Goal: Transaction & Acquisition: Purchase product/service

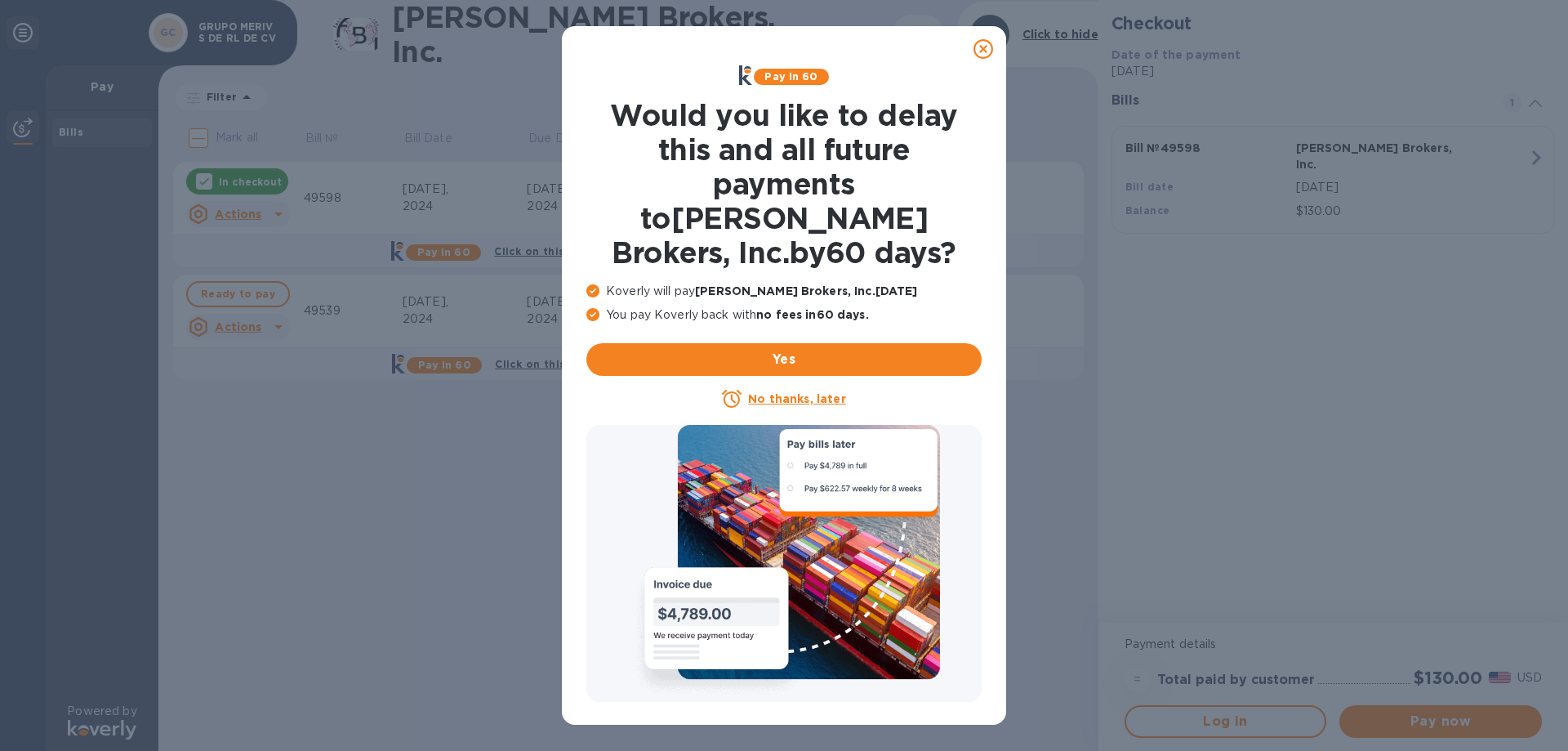
click at [987, 44] on icon at bounding box center [983, 49] width 20 height 20
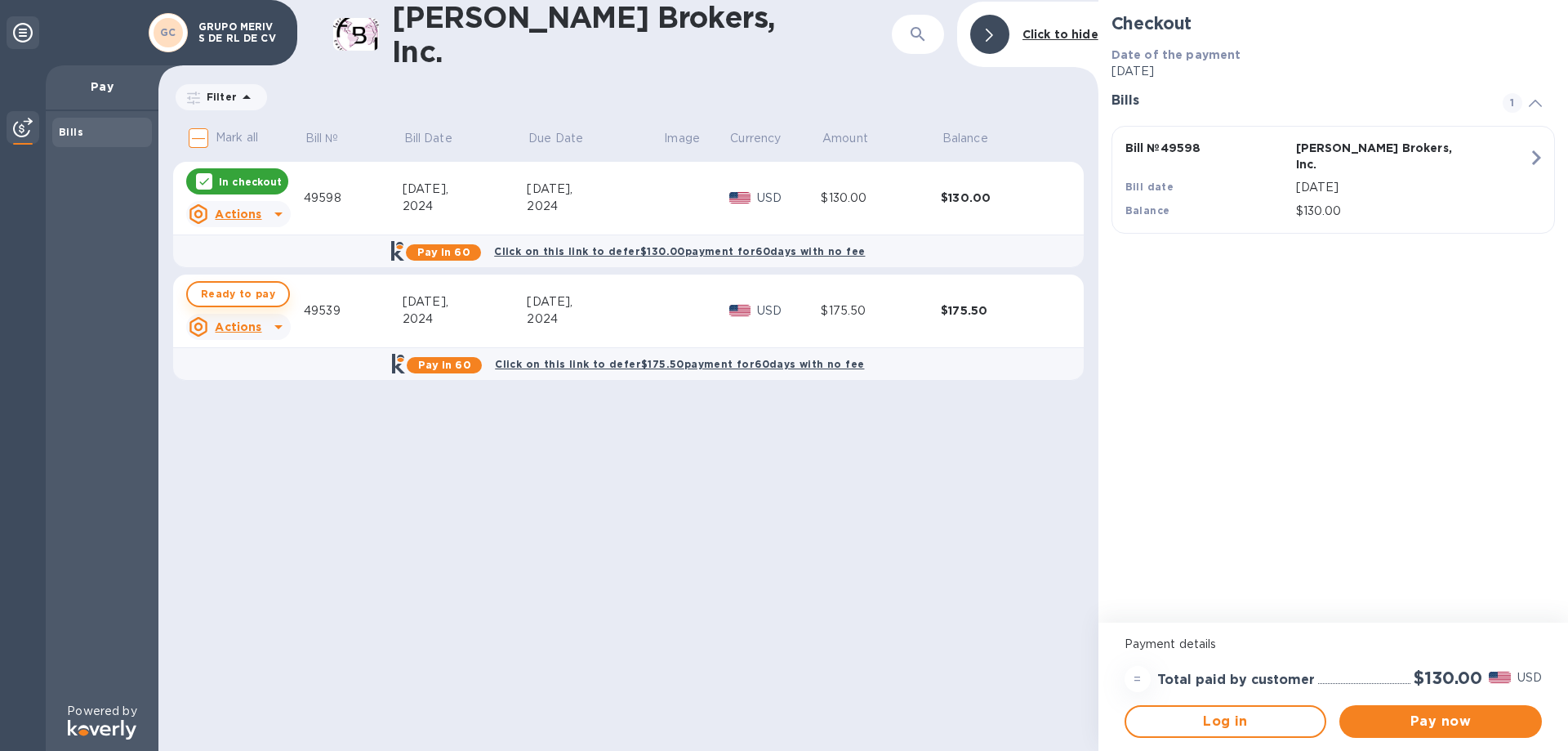
click at [237, 294] on span "Ready to pay" at bounding box center [237, 294] width 74 height 20
checkbox input "true"
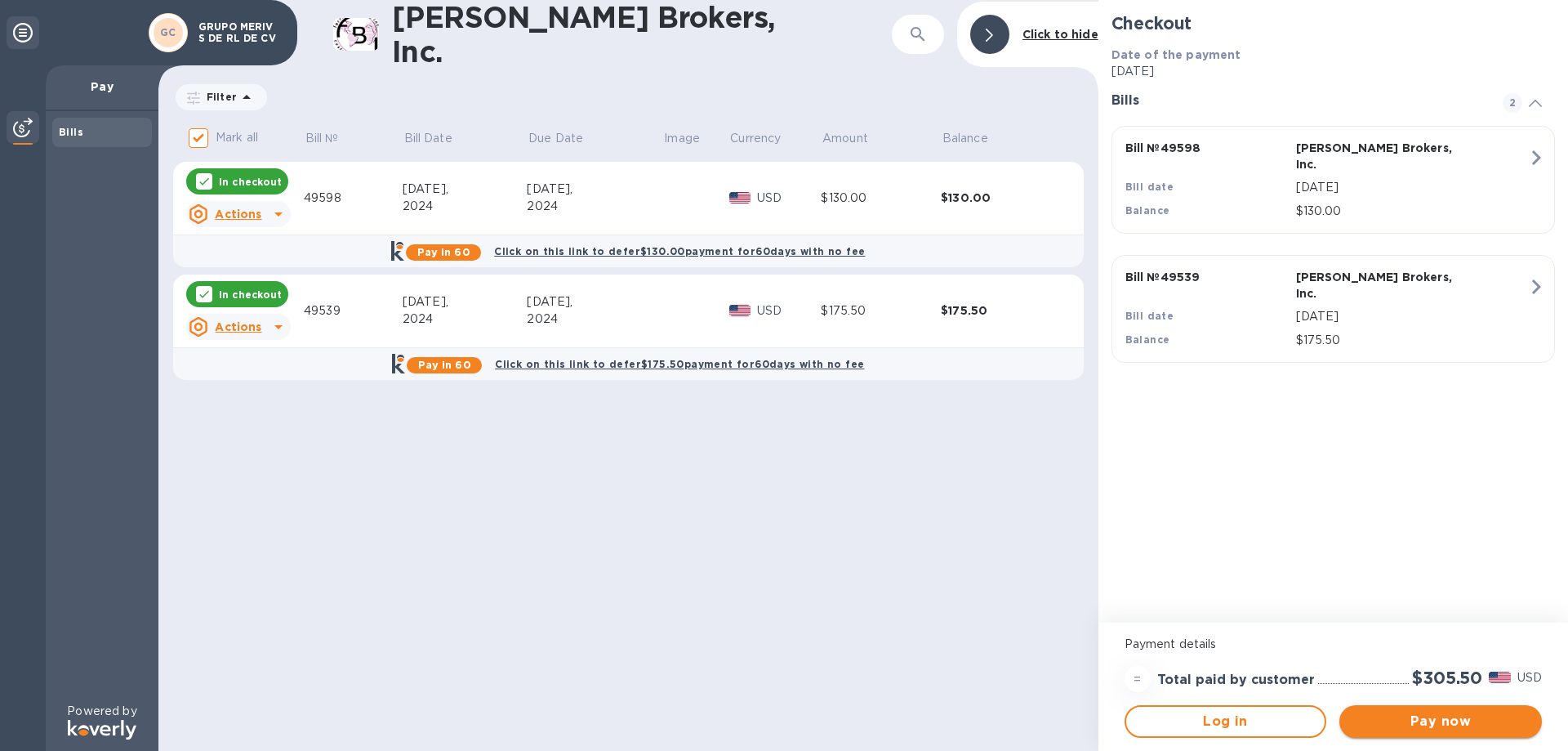
click at [1456, 713] on span "Pay now" at bounding box center [1440, 721] width 177 height 20
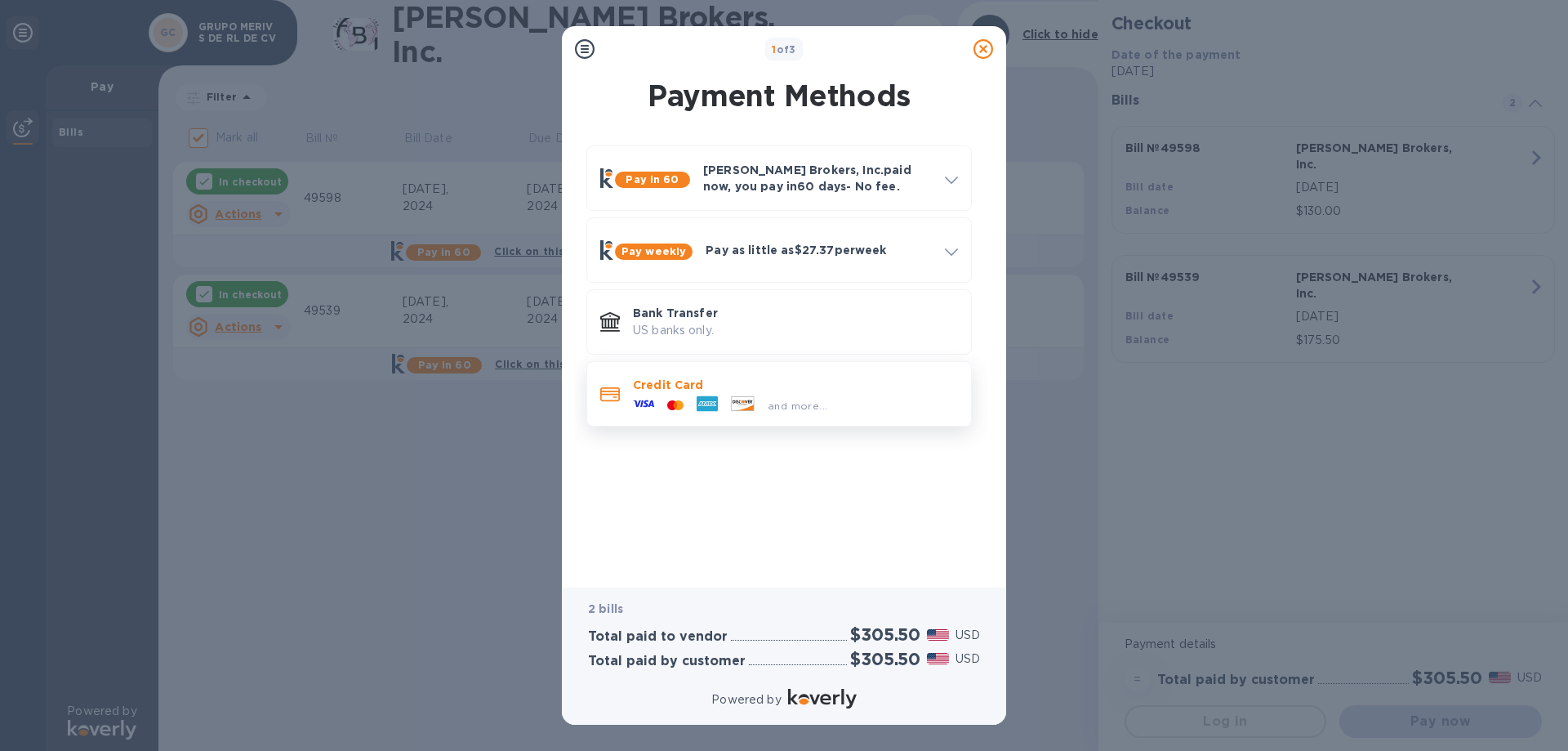
click at [738, 392] on p "Credit Card" at bounding box center [796, 385] width 325 height 17
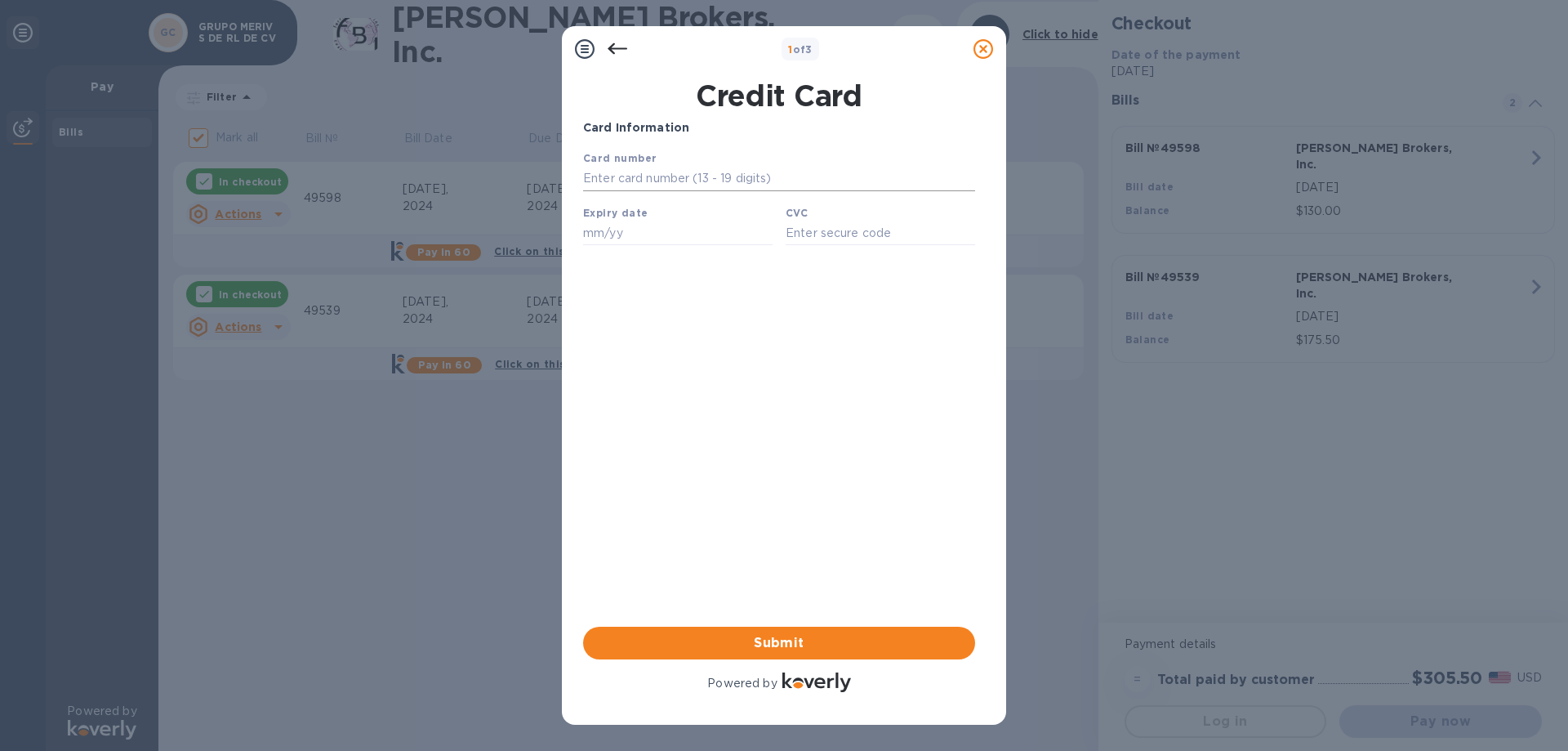
click at [633, 174] on input "text" at bounding box center [778, 179] width 392 height 24
type input "[CREDIT_CARD_NUMBER]"
type input "05/28"
type input "714"
click at [785, 640] on span "Submit" at bounding box center [778, 643] width 366 height 20
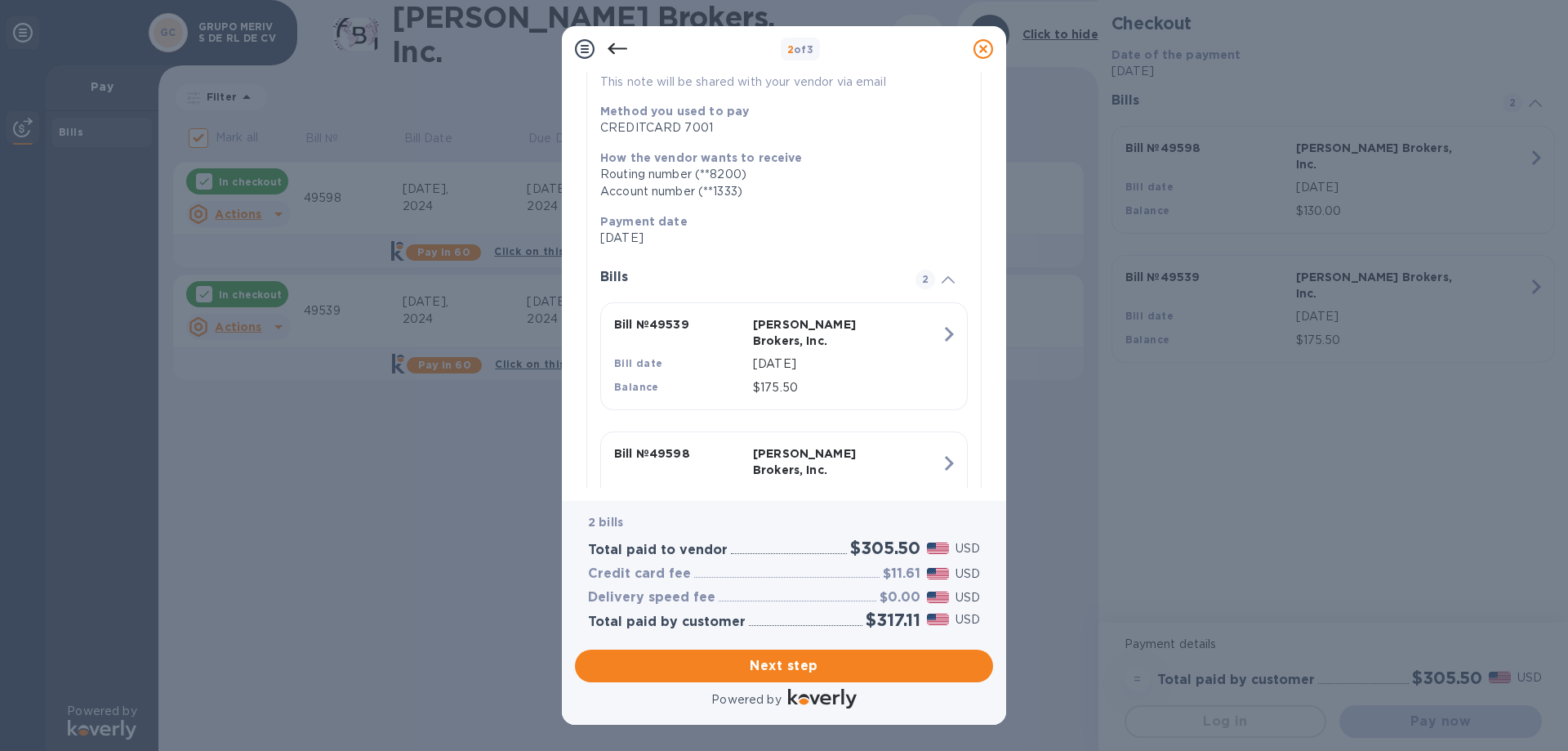
scroll to position [239, 0]
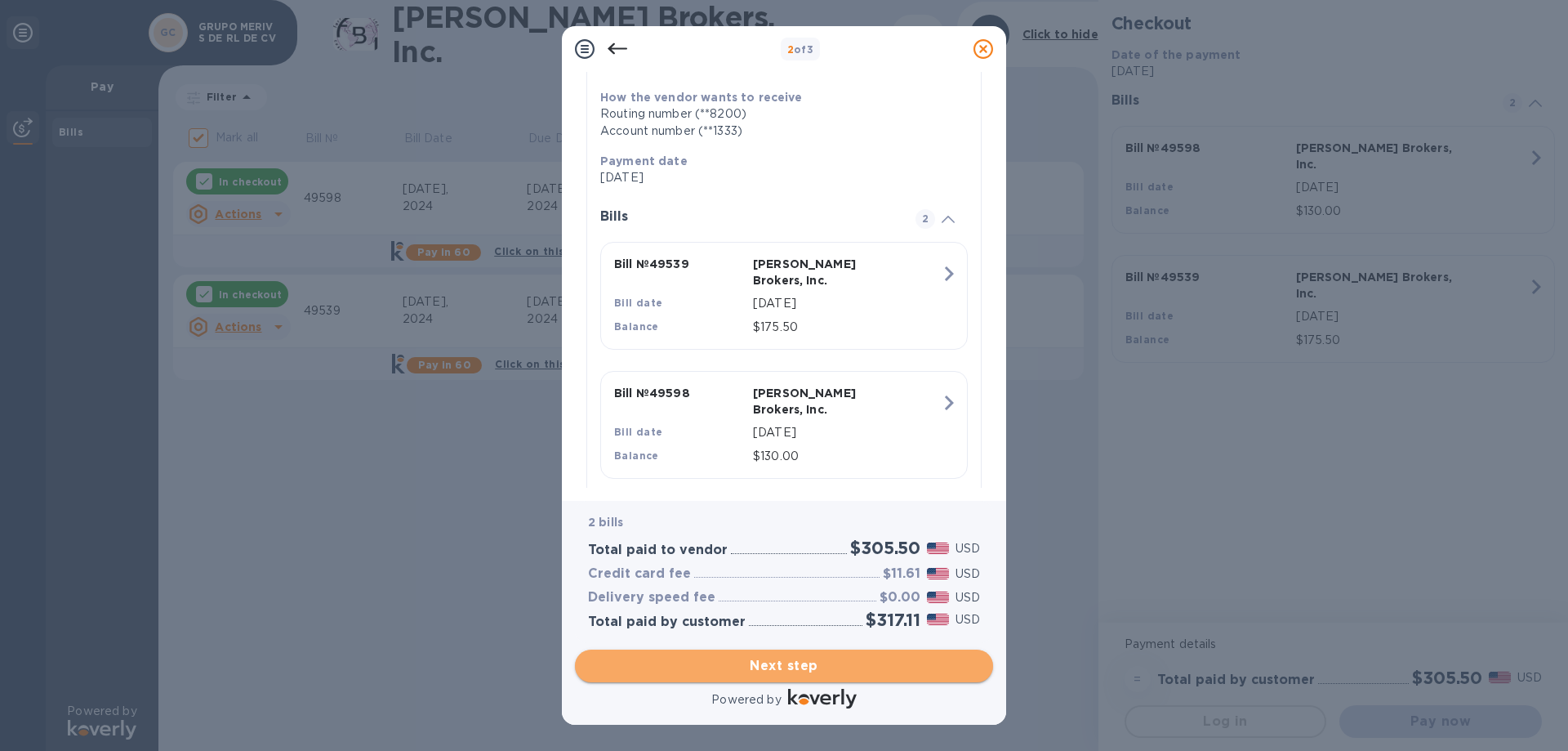
click at [816, 664] on span "Next step" at bounding box center [784, 666] width 392 height 20
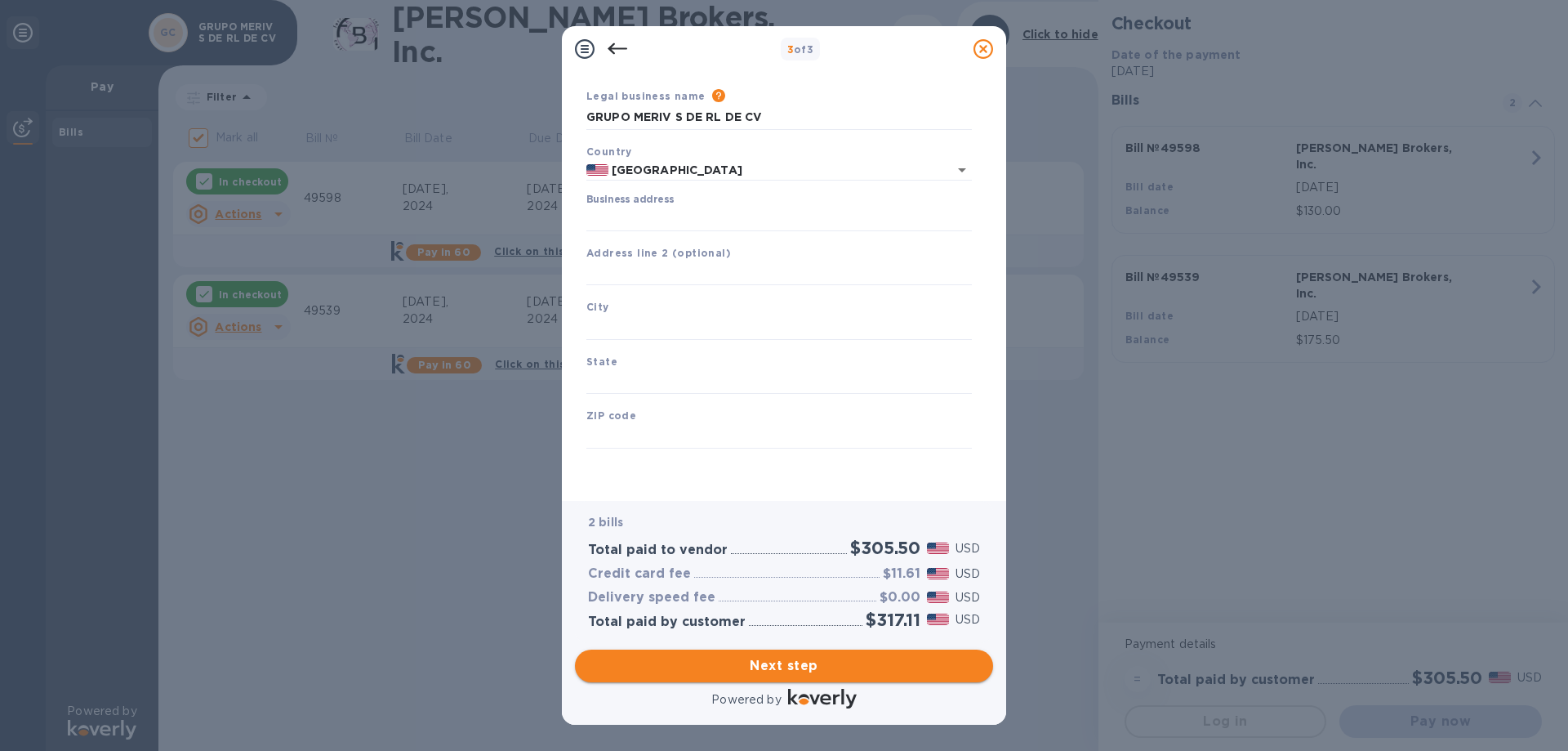
type input "[GEOGRAPHIC_DATA]"
click at [669, 217] on input "Business address" at bounding box center [778, 219] width 385 height 24
type input "[STREET_ADDRESS]"
click at [648, 279] on input "text" at bounding box center [778, 273] width 385 height 24
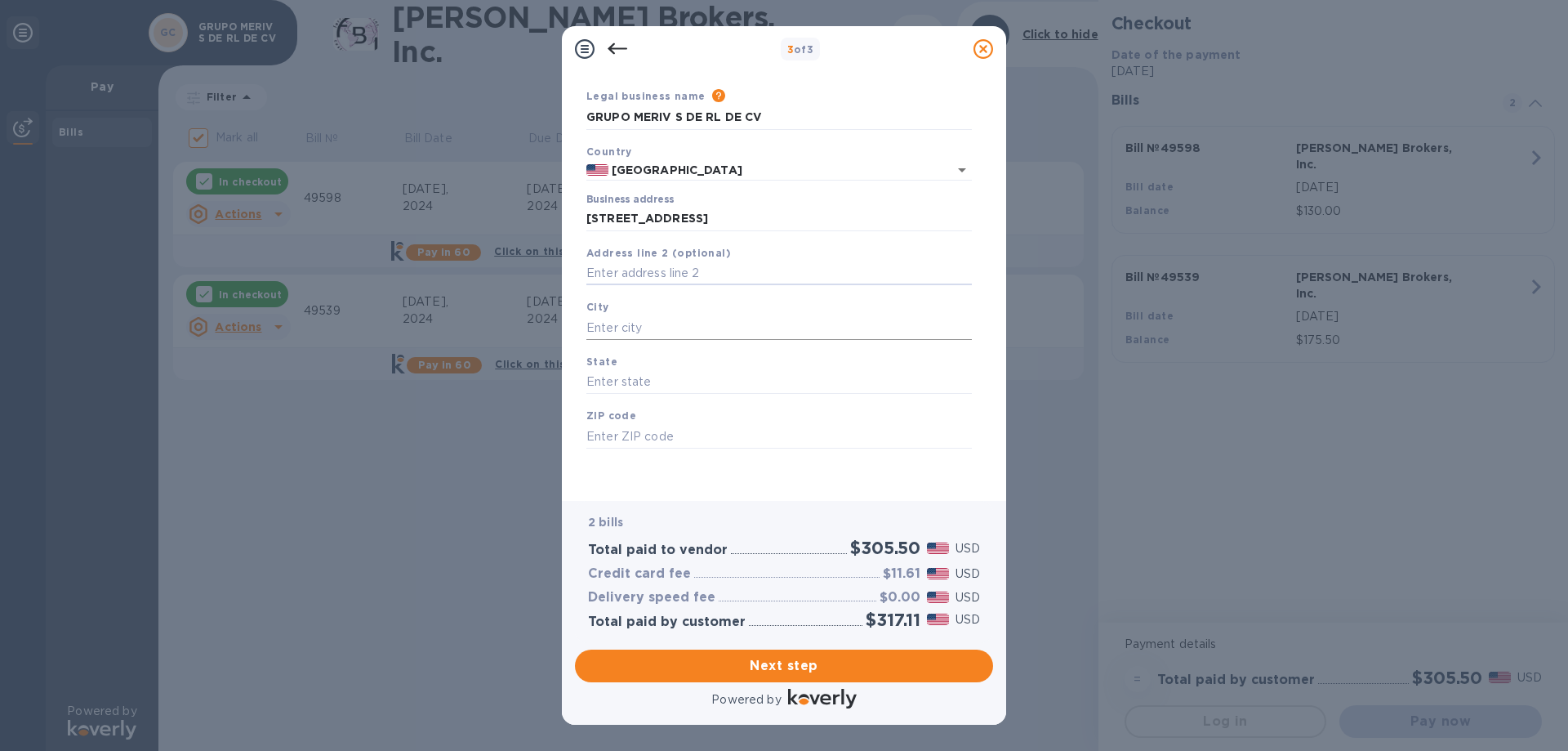
click at [634, 327] on input "text" at bounding box center [778, 327] width 385 height 24
type input "s"
type input "[GEOGRAPHIC_DATA]"
type input "CA"
type input "92154"
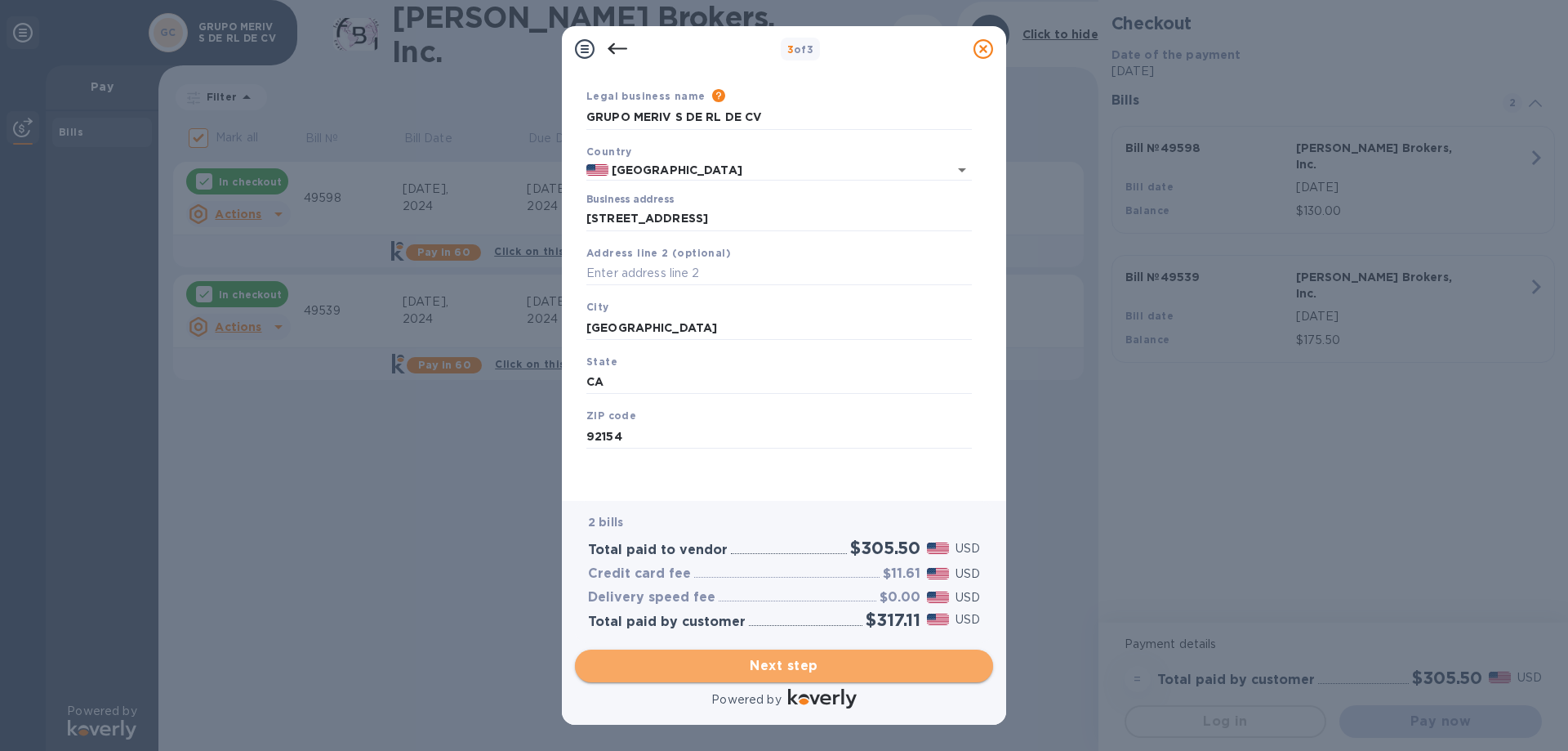
click at [800, 669] on span "Next step" at bounding box center [784, 666] width 392 height 20
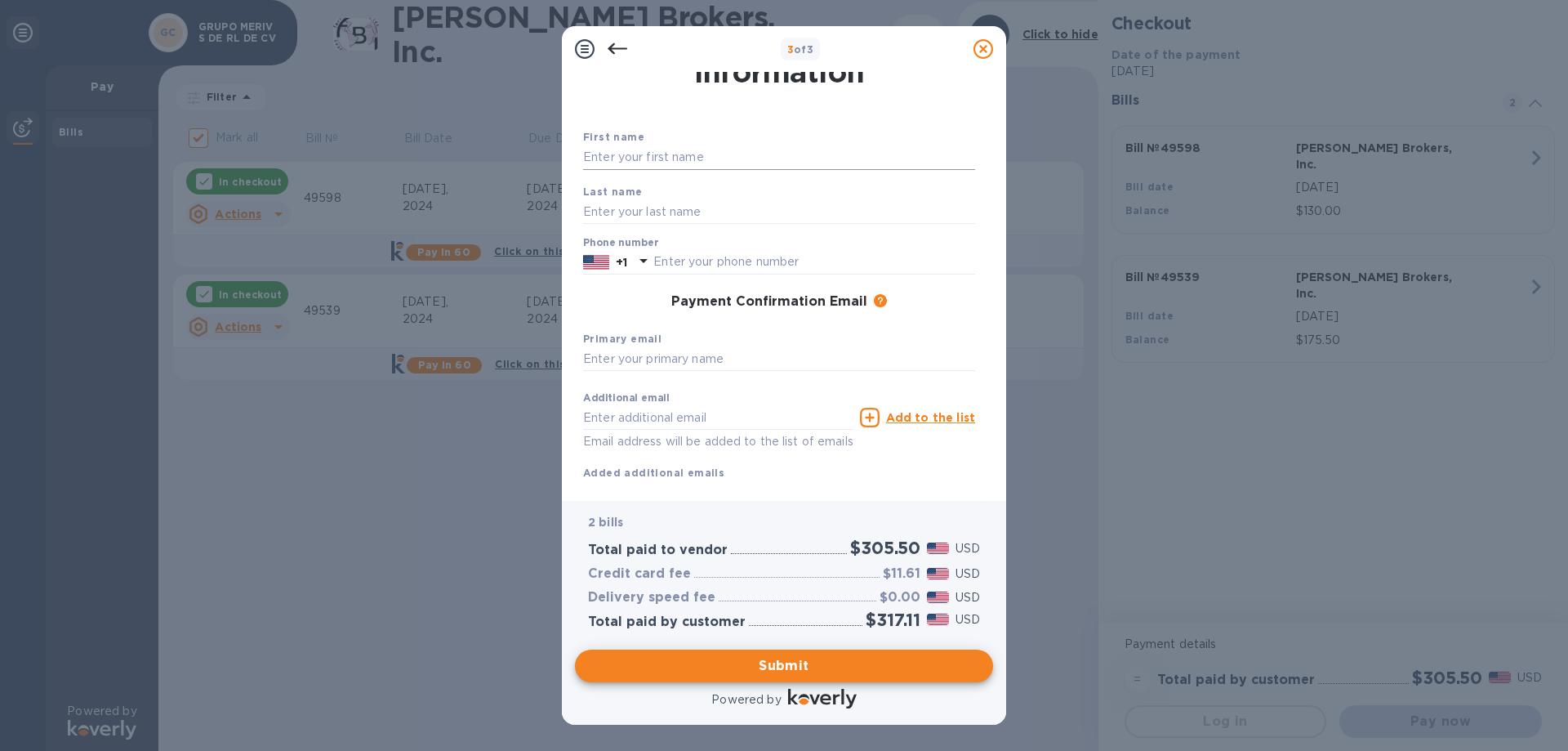
click at [599, 162] on input "text" at bounding box center [778, 158] width 392 height 24
type input "[PERSON_NAME]"
type input "MENA"
type input "6196222103"
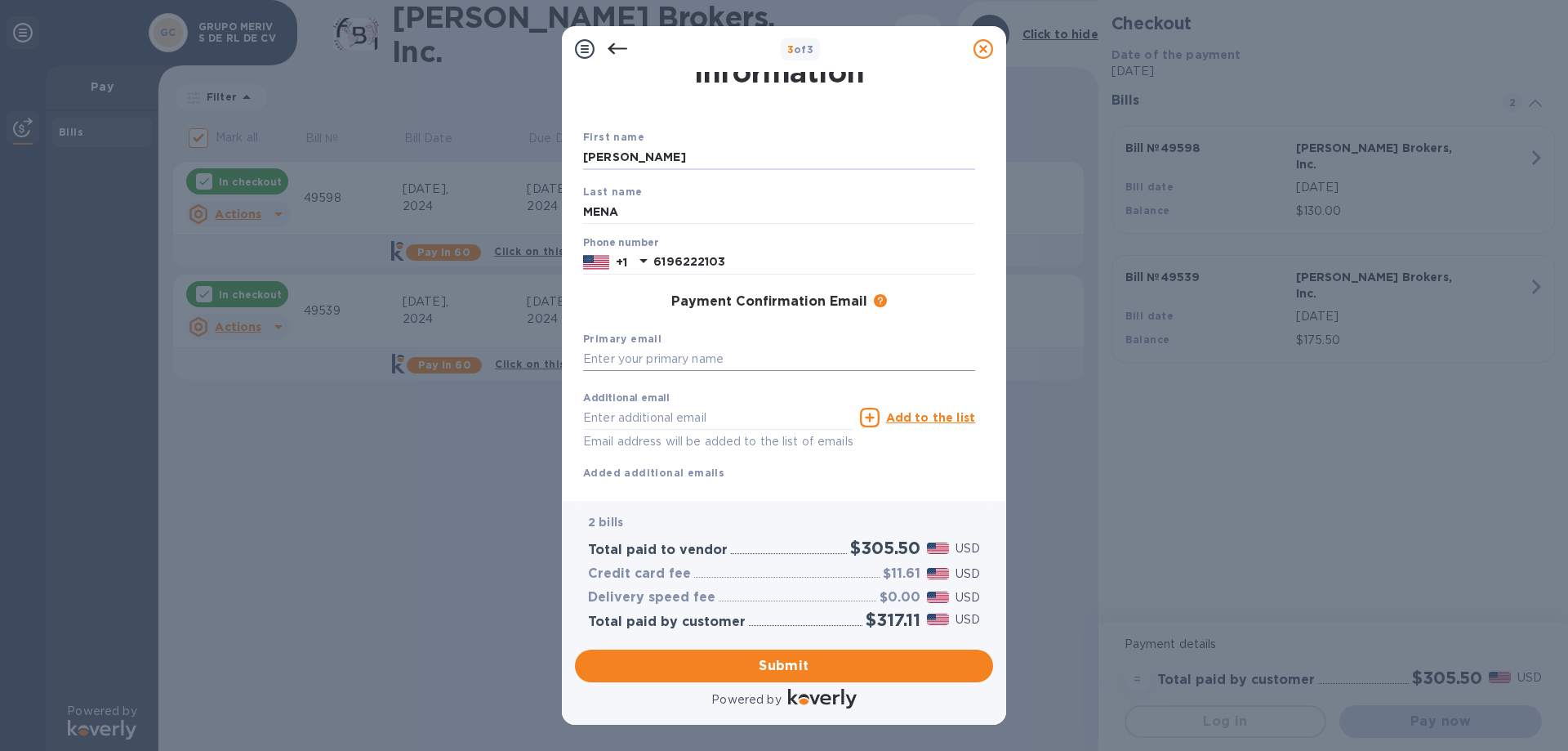
click at [715, 368] on input "text" at bounding box center [778, 359] width 392 height 24
type input "[EMAIL_ADDRESS][DOMAIN_NAME]"
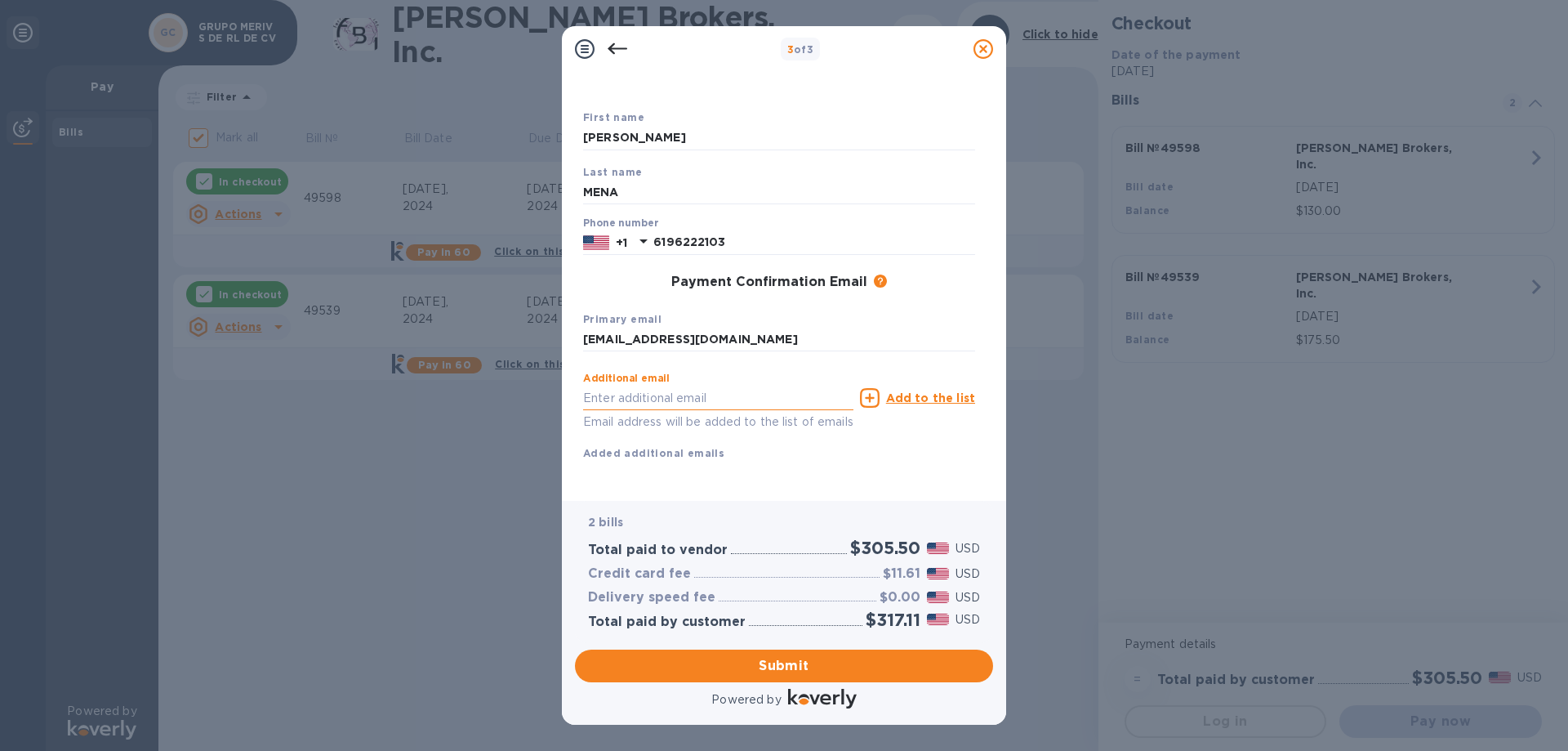
scroll to position [87, 0]
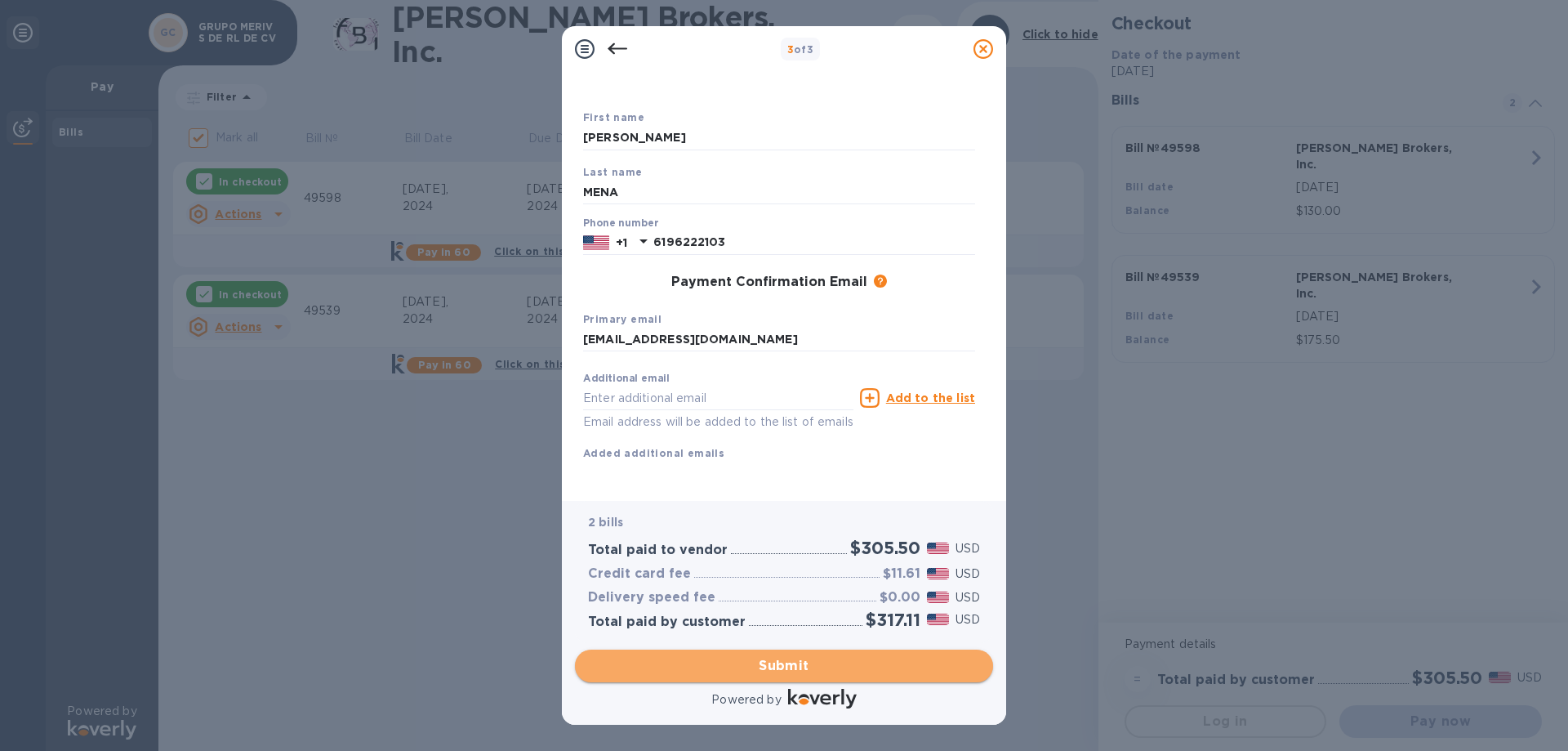
click at [872, 664] on span "Submit" at bounding box center [784, 666] width 392 height 20
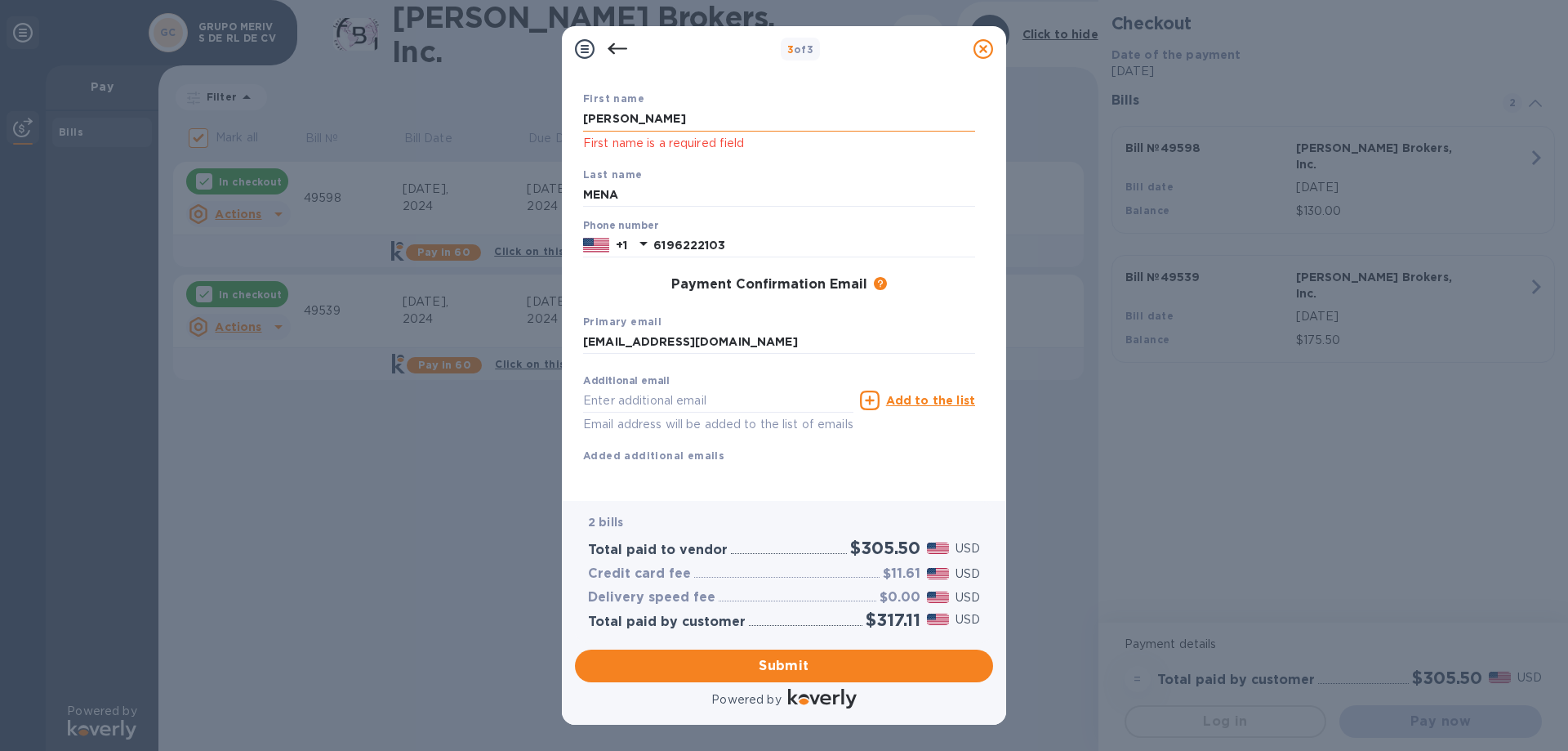
click at [730, 111] on input "[PERSON_NAME]" at bounding box center [778, 119] width 392 height 24
type input "[PERSON_NAME]"
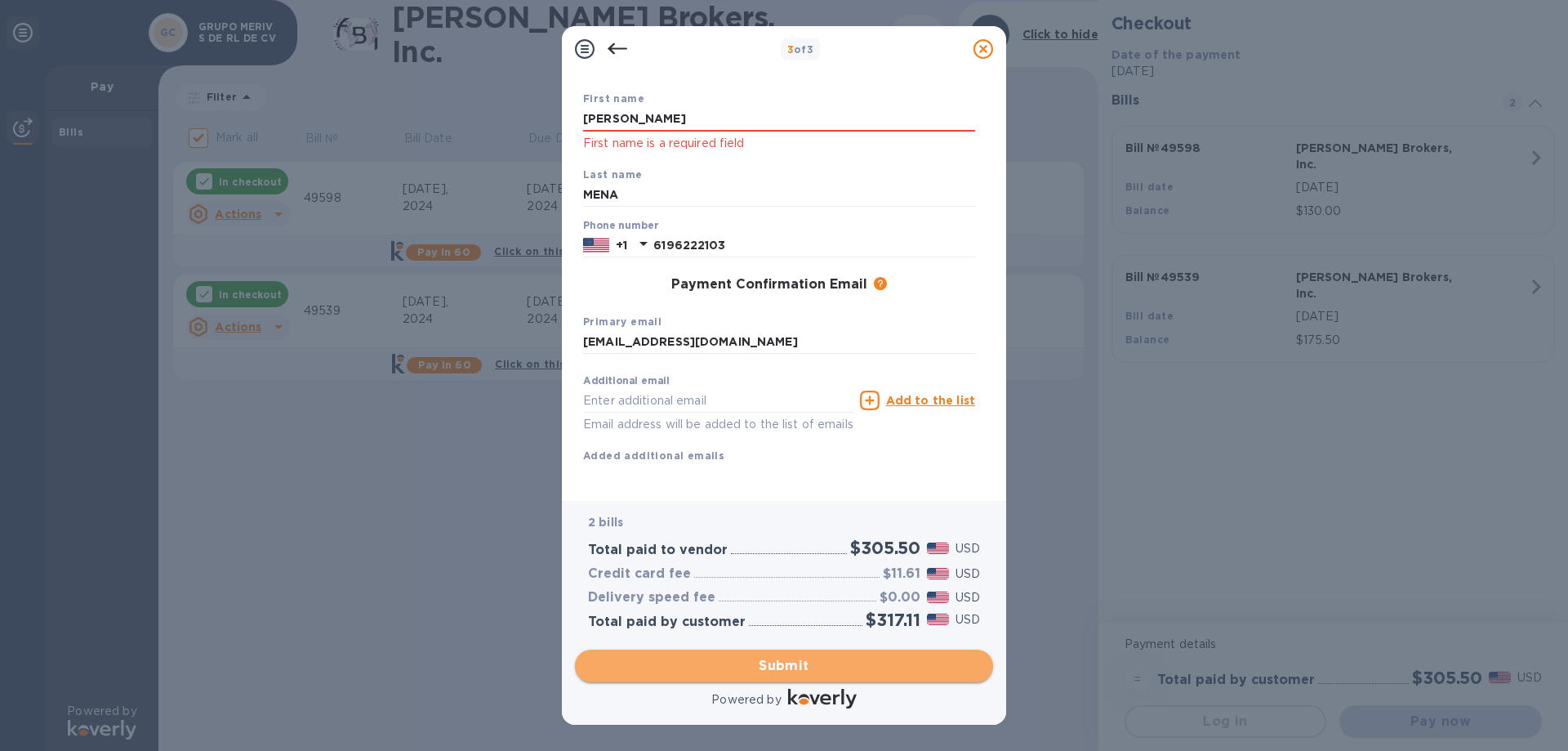
click at [783, 661] on span "Submit" at bounding box center [784, 666] width 392 height 20
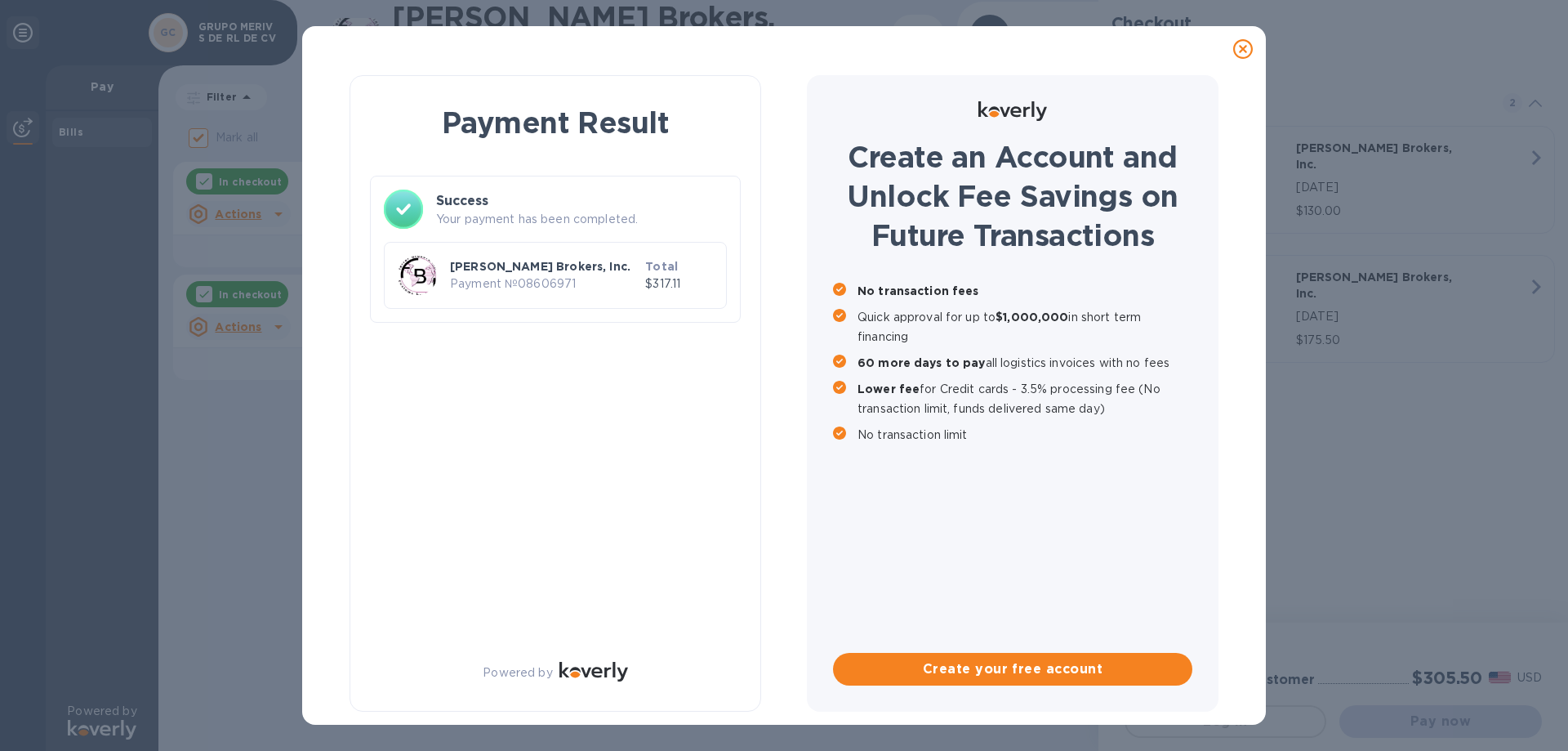
checkbox input "false"
